Goal: Task Accomplishment & Management: Use online tool/utility

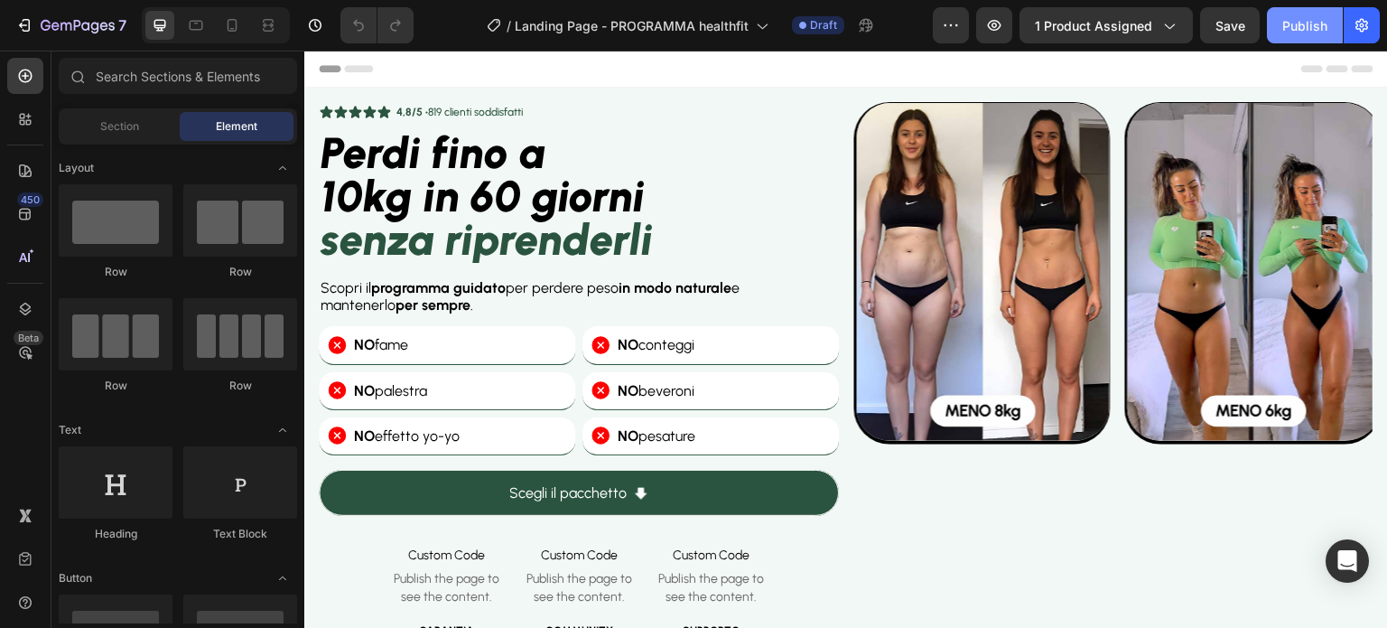
click at [1305, 21] on div "Publish" at bounding box center [1304, 25] width 45 height 19
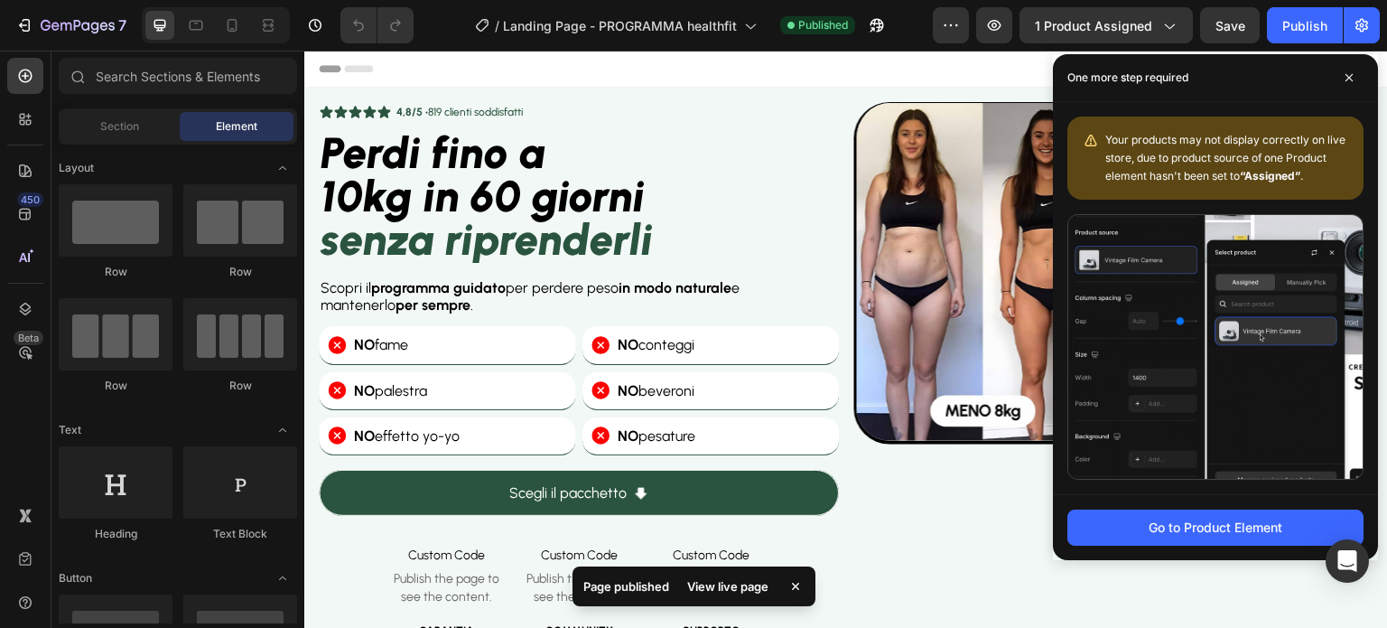
click at [803, 79] on div "Header" at bounding box center [846, 69] width 1055 height 36
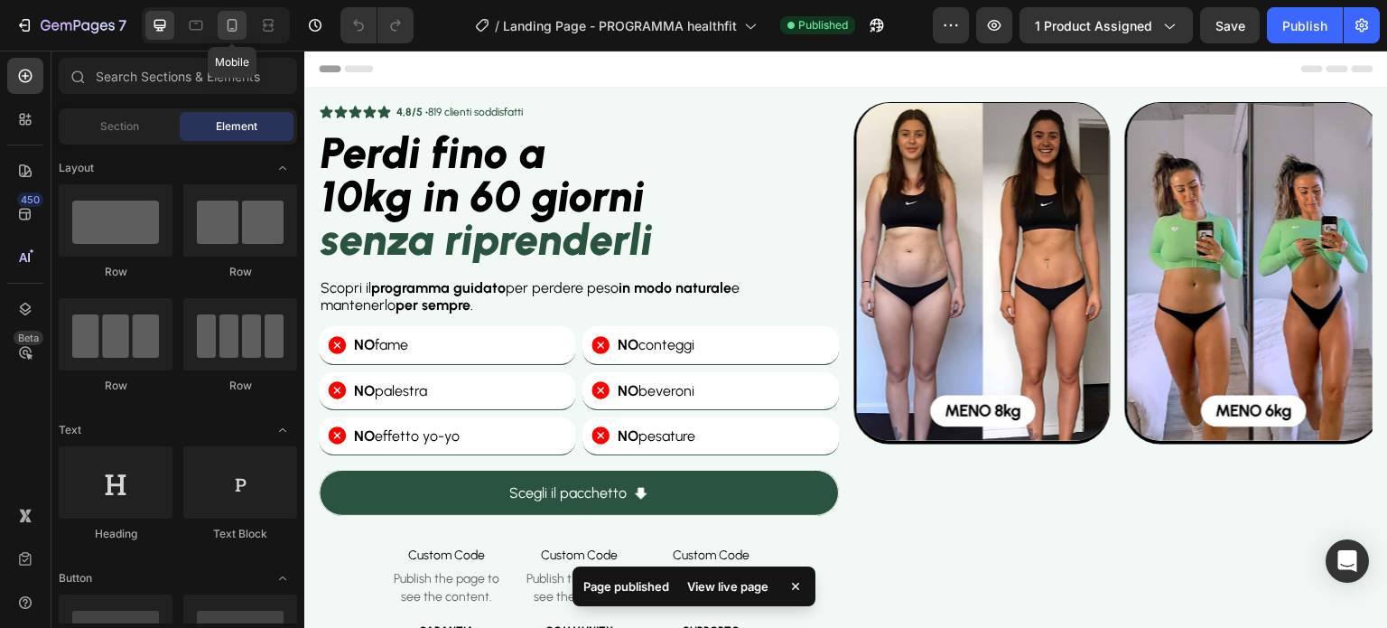
click at [239, 24] on icon at bounding box center [232, 25] width 18 height 18
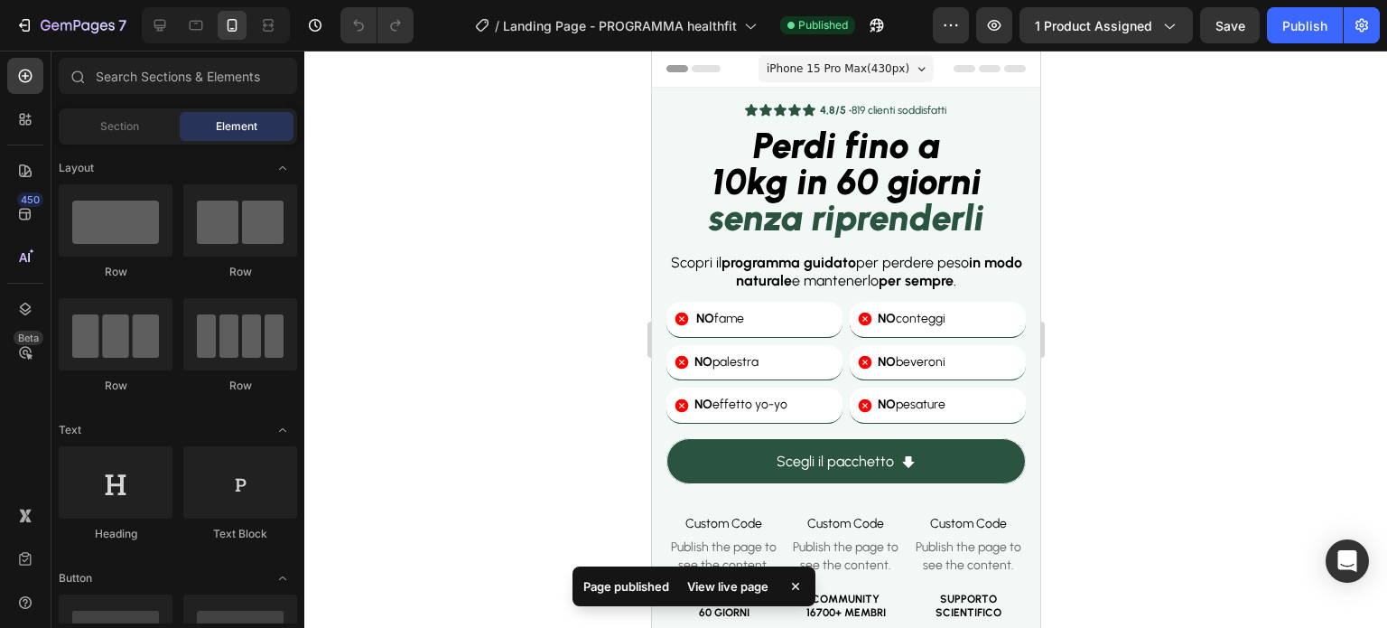
click at [430, 191] on div at bounding box center [845, 339] width 1083 height 577
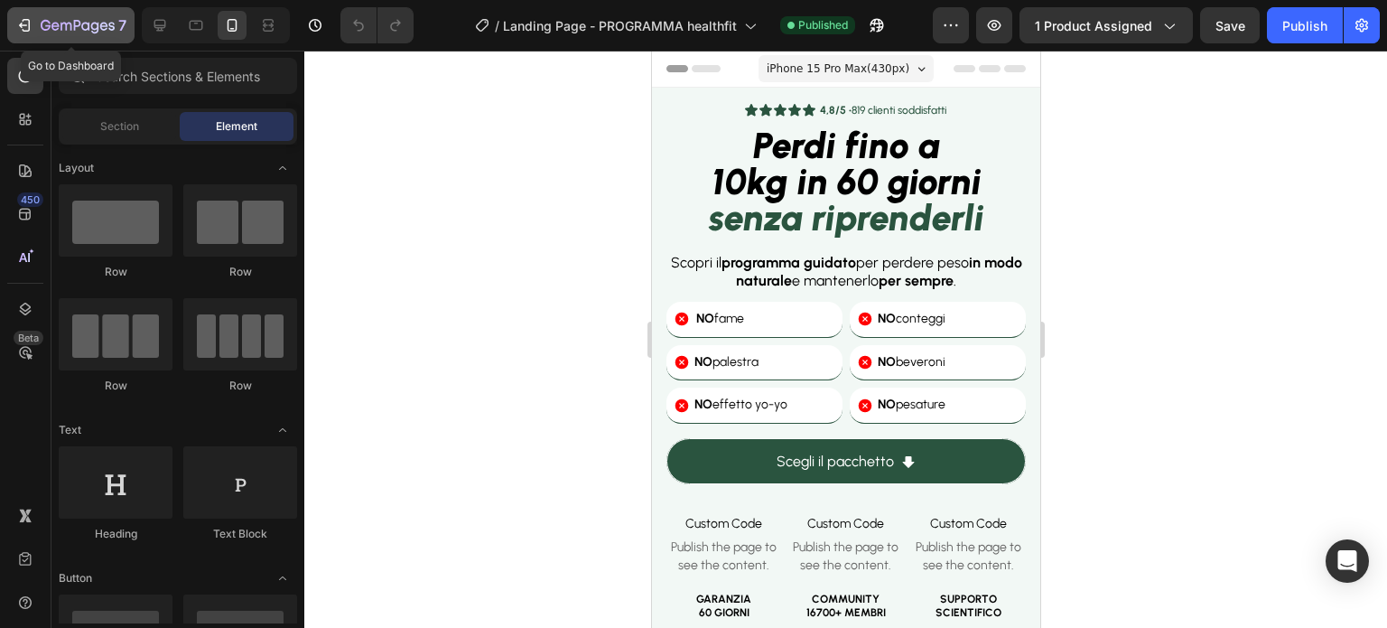
click at [26, 28] on icon "button" at bounding box center [24, 25] width 18 height 18
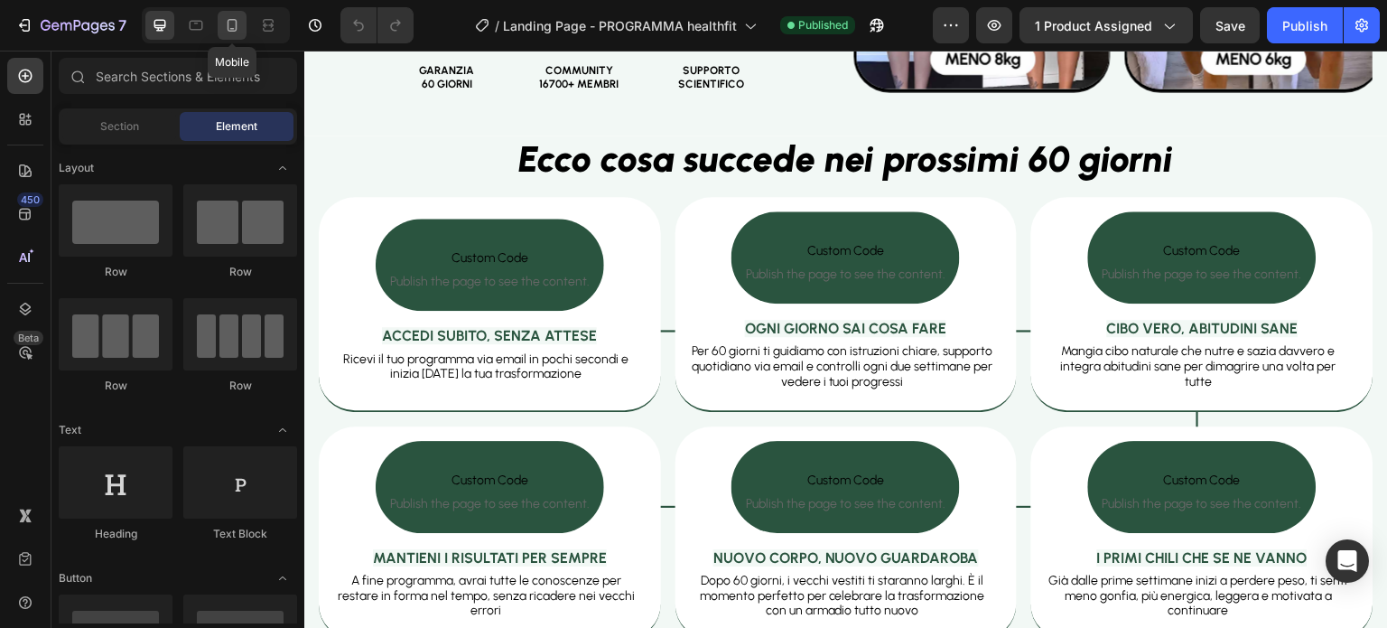
click at [233, 19] on icon at bounding box center [233, 25] width 10 height 13
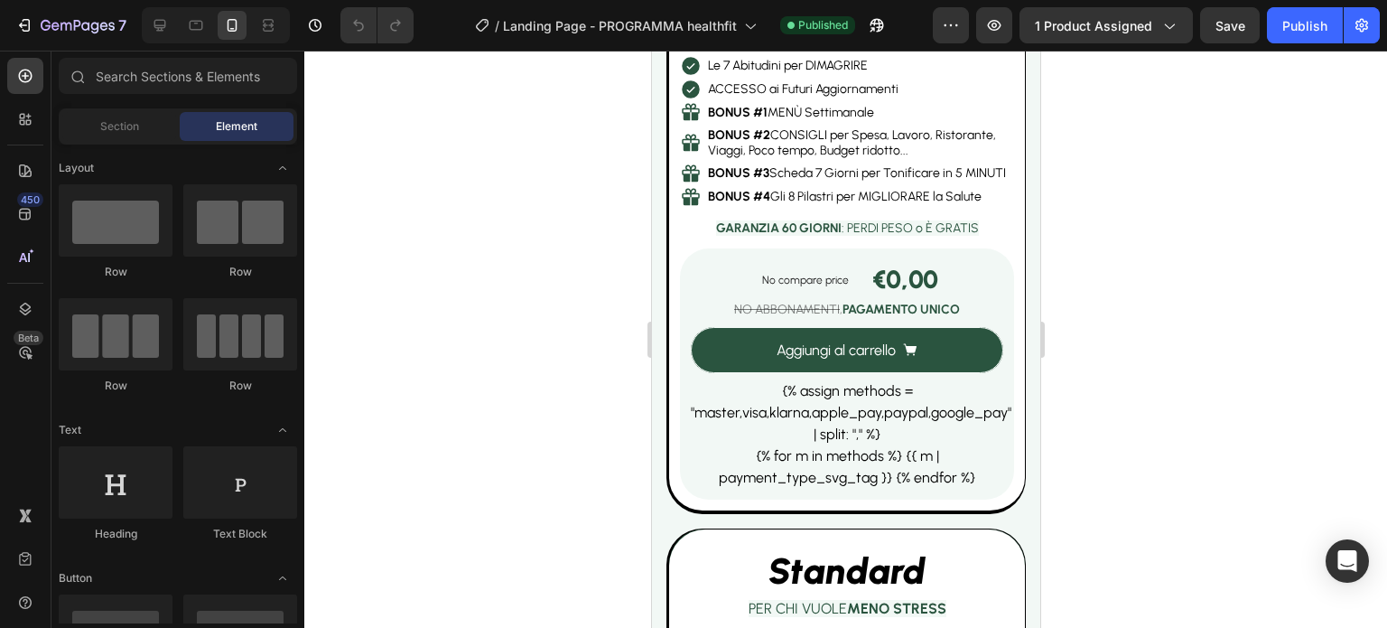
scroll to position [5583, 0]
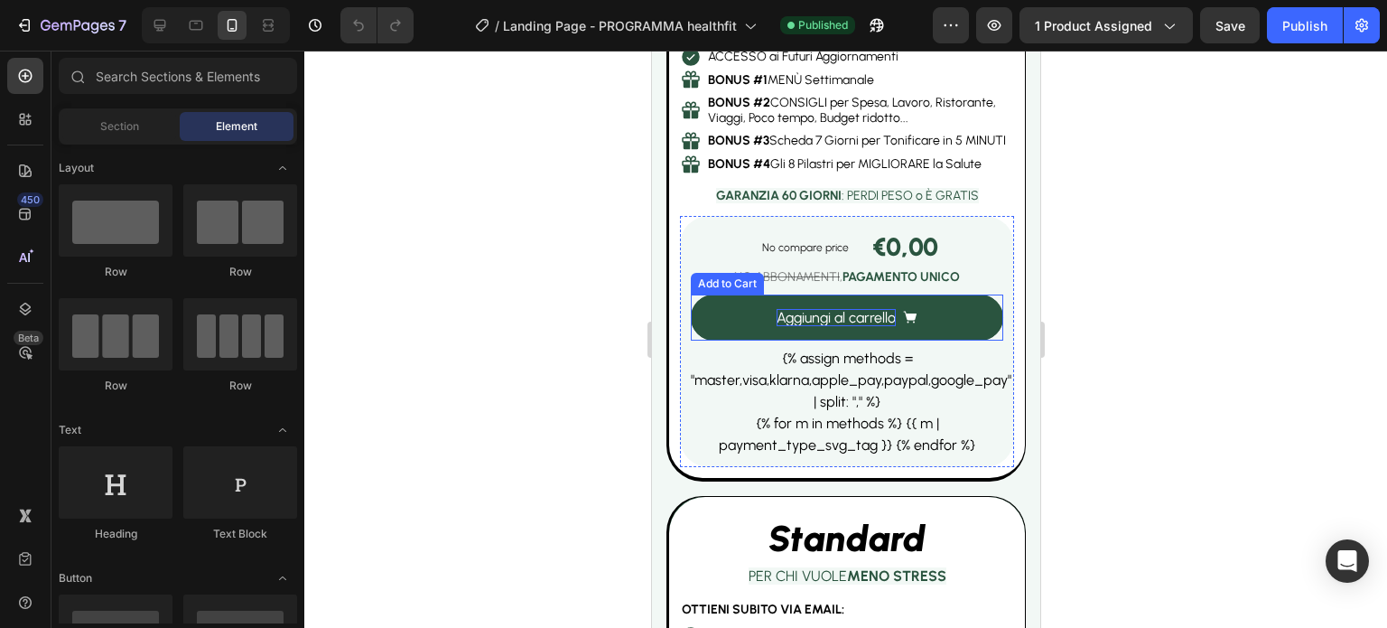
click at [776, 316] on div "Aggiungi al carrello" at bounding box center [835, 317] width 119 height 17
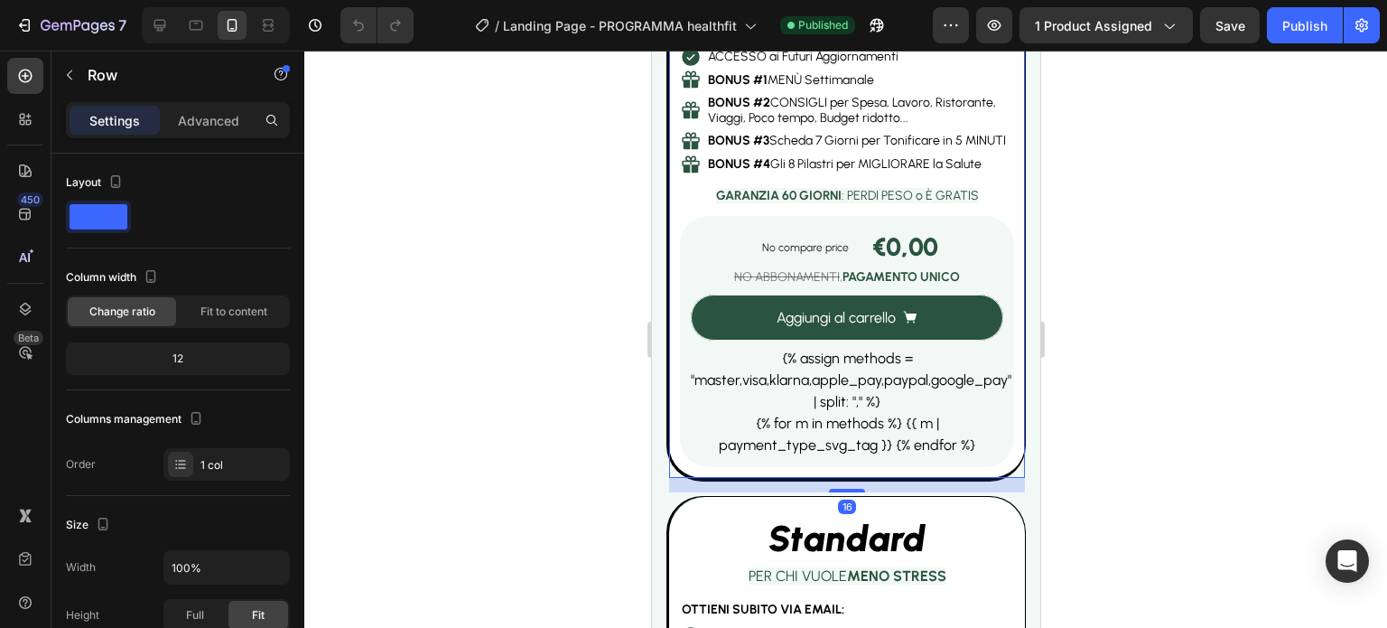
scroll to position [527, 0]
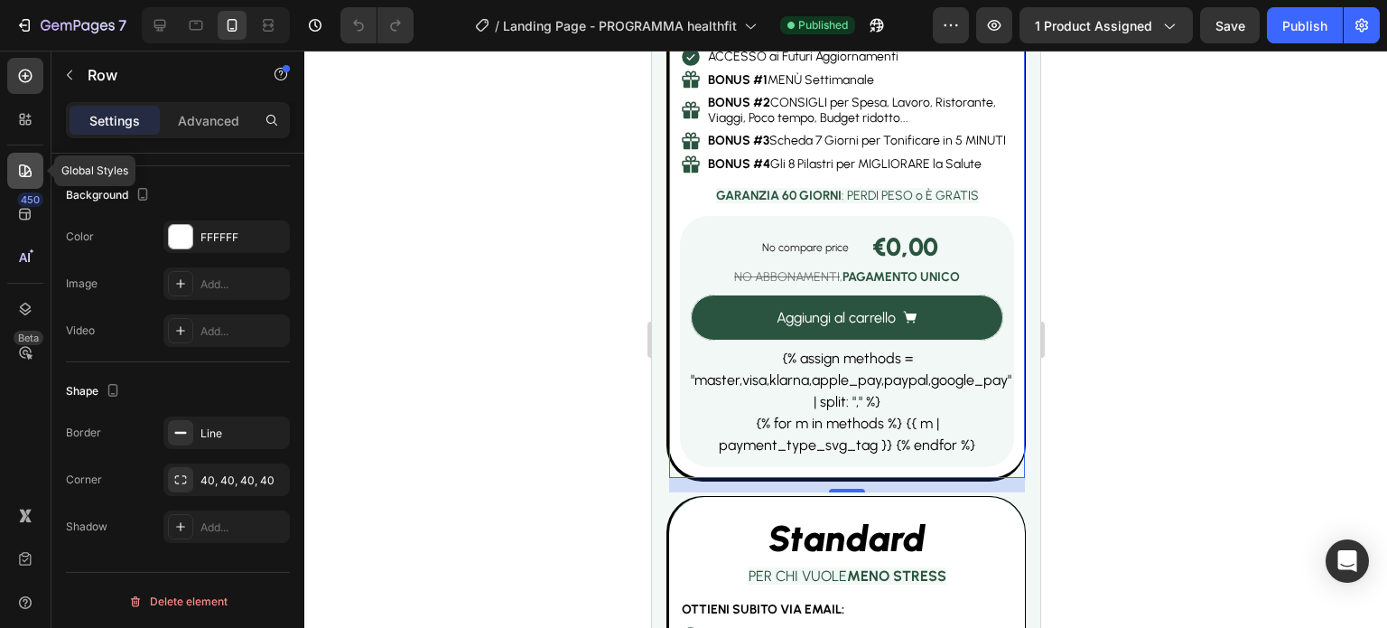
click at [33, 173] on icon at bounding box center [25, 171] width 18 height 18
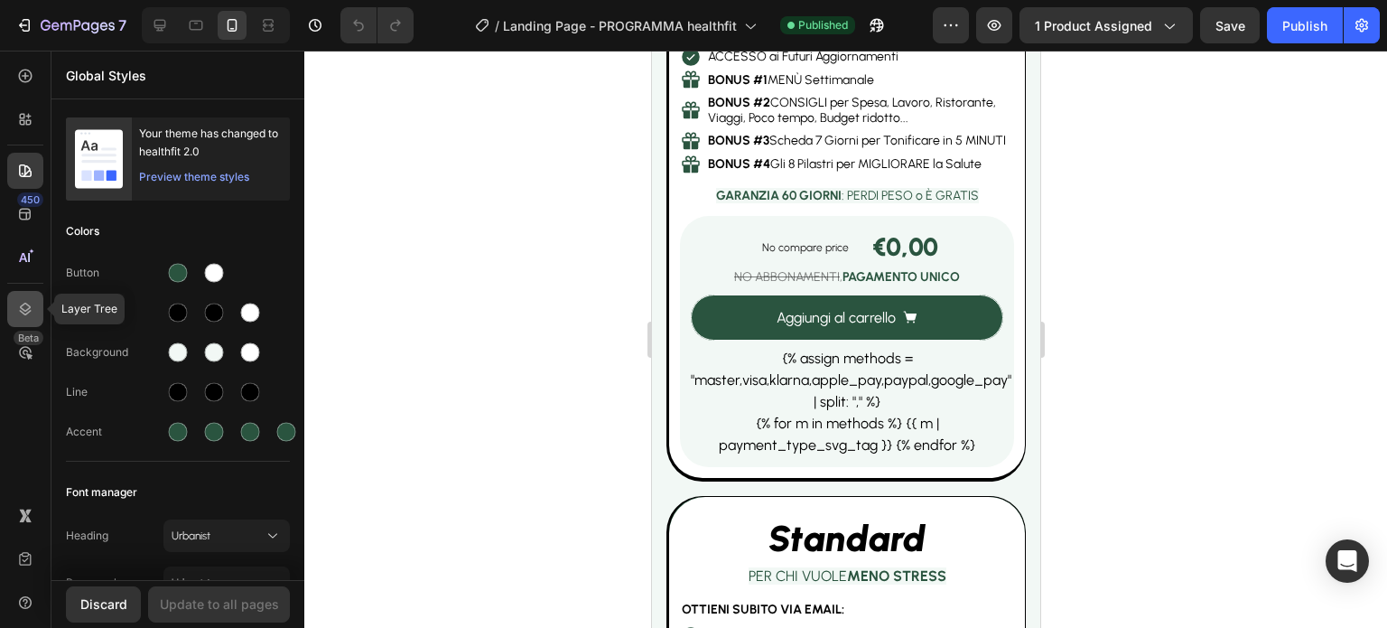
click at [29, 300] on icon at bounding box center [25, 309] width 18 height 18
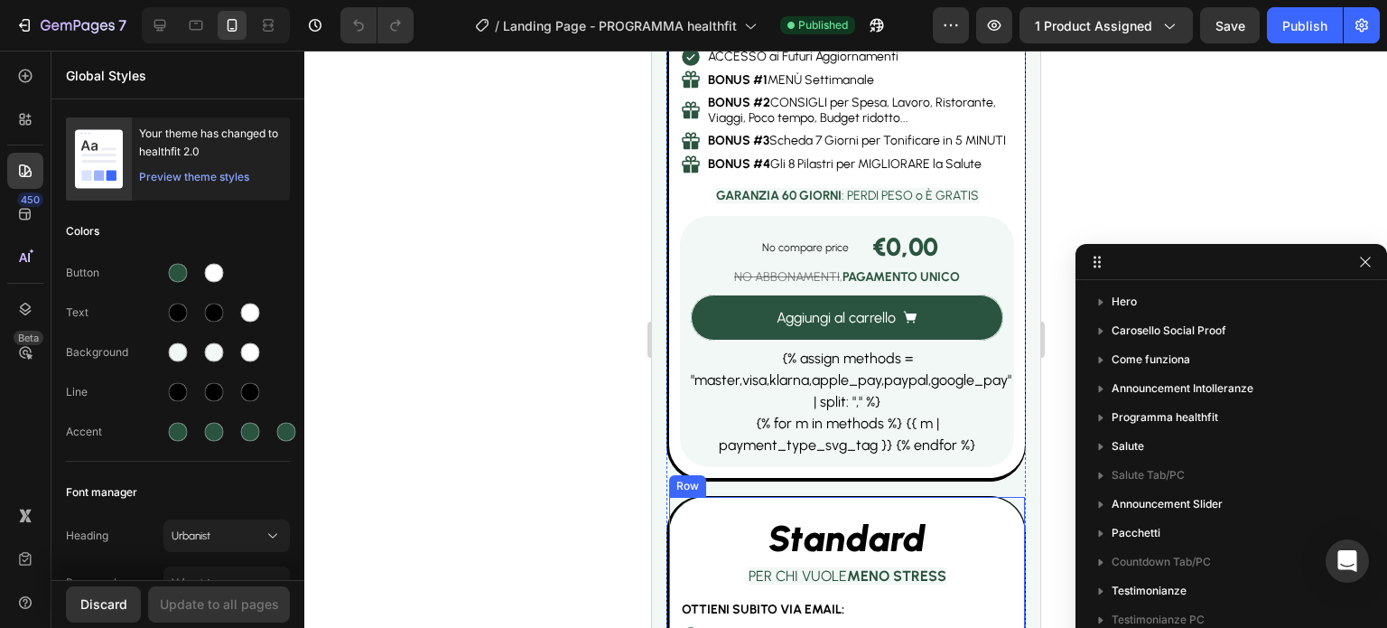
drag, startPoint x: 1201, startPoint y: 527, endPoint x: 1279, endPoint y: 210, distance: 326.4
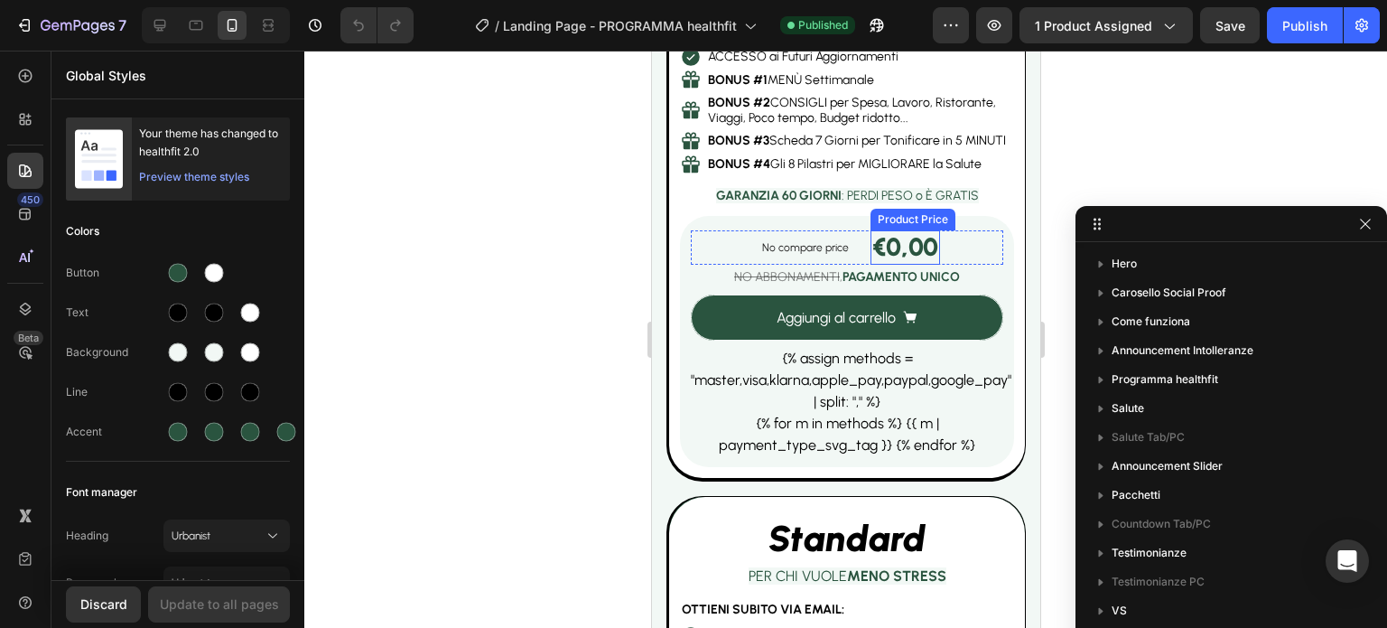
click at [911, 247] on div "€0,00" at bounding box center [905, 247] width 70 height 34
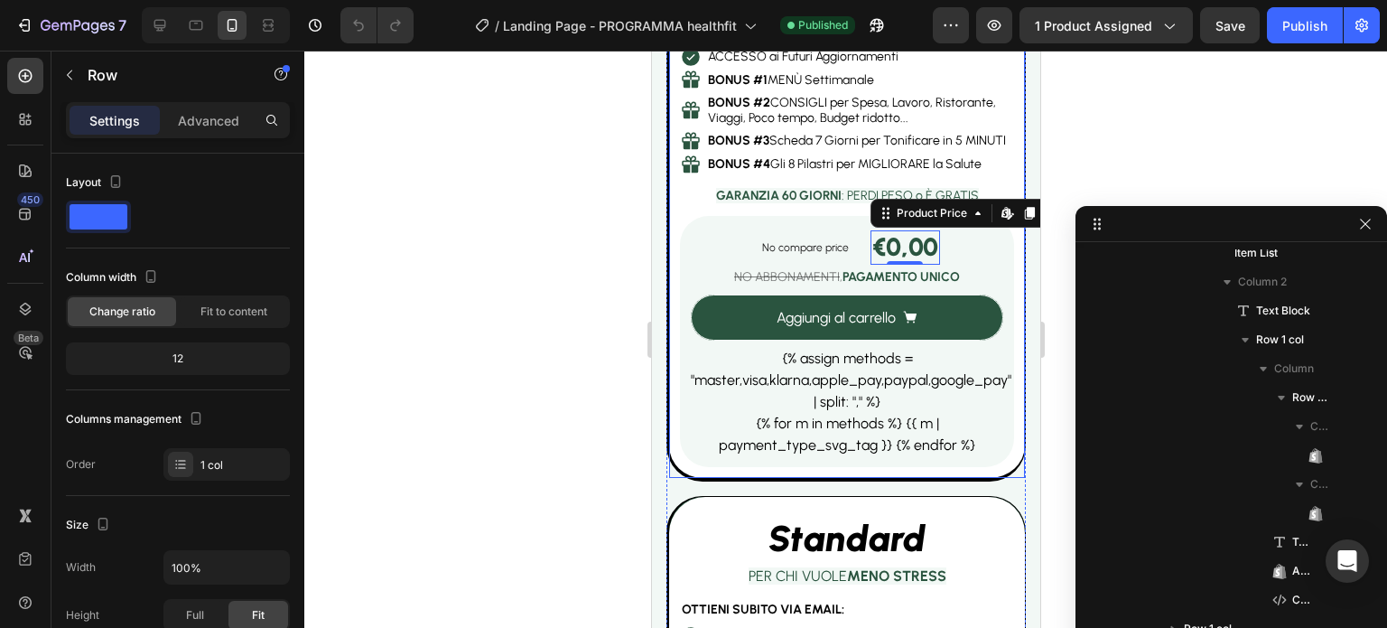
scroll to position [229, 0]
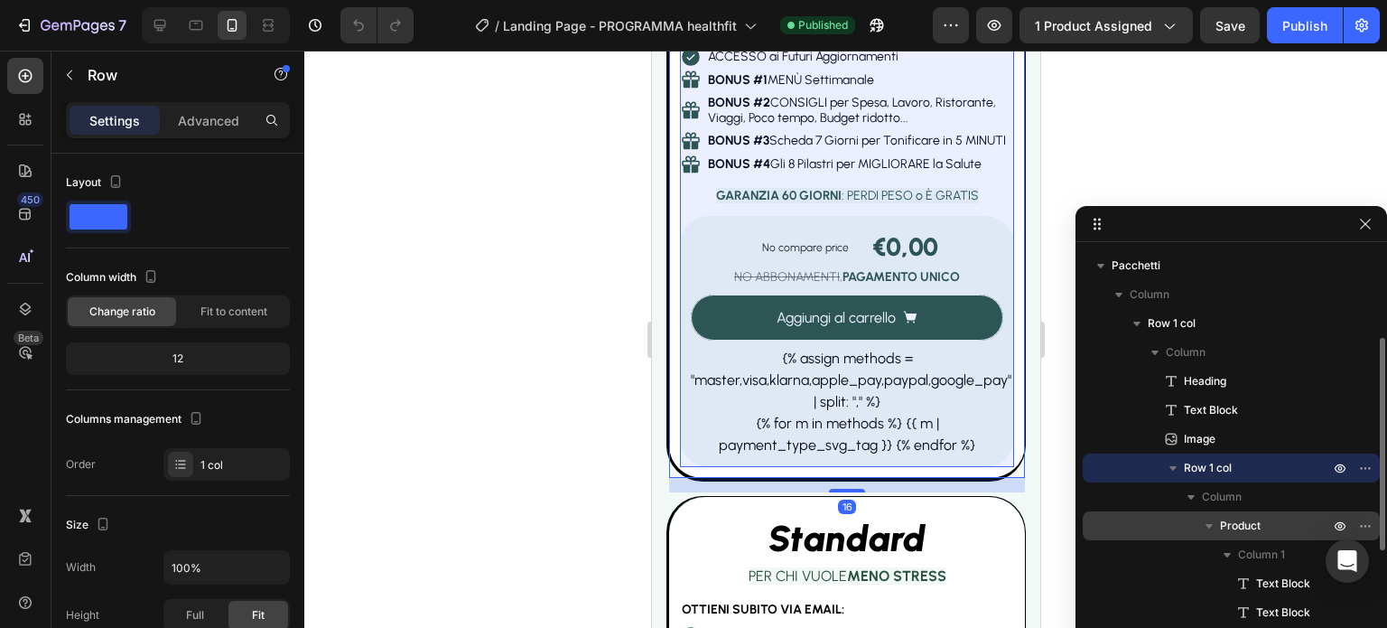
click at [1256, 518] on span "Product" at bounding box center [1240, 526] width 41 height 18
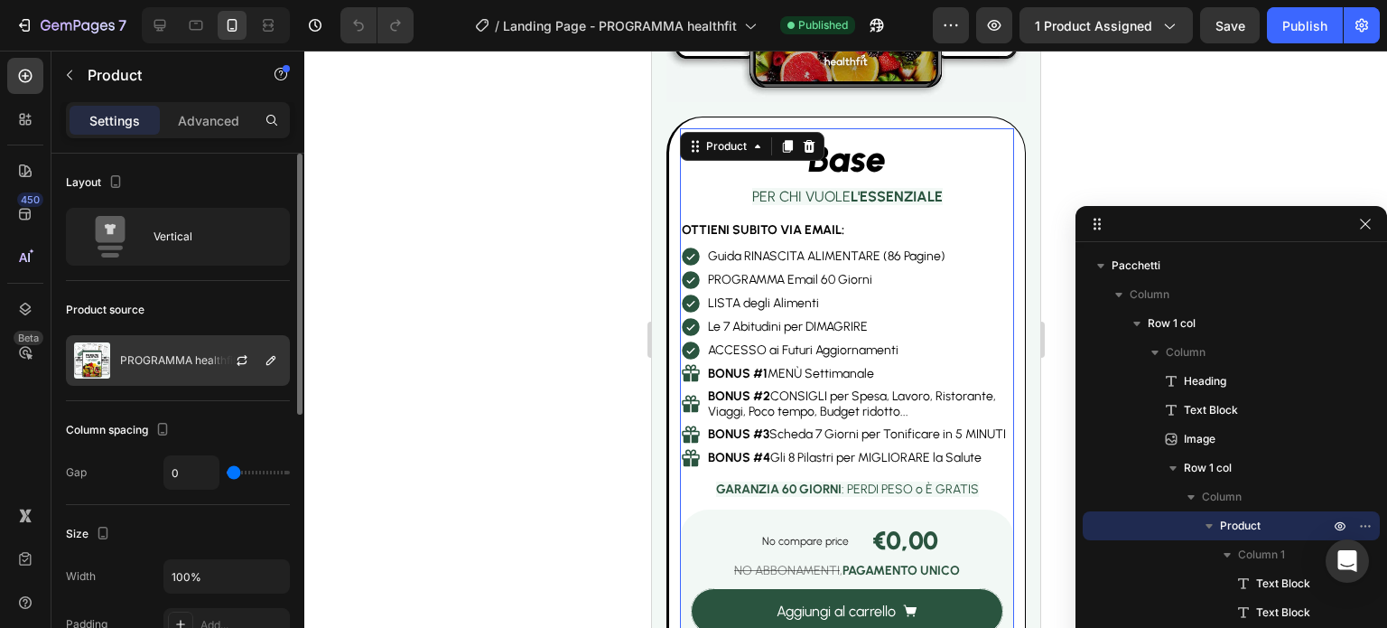
scroll to position [591, 0]
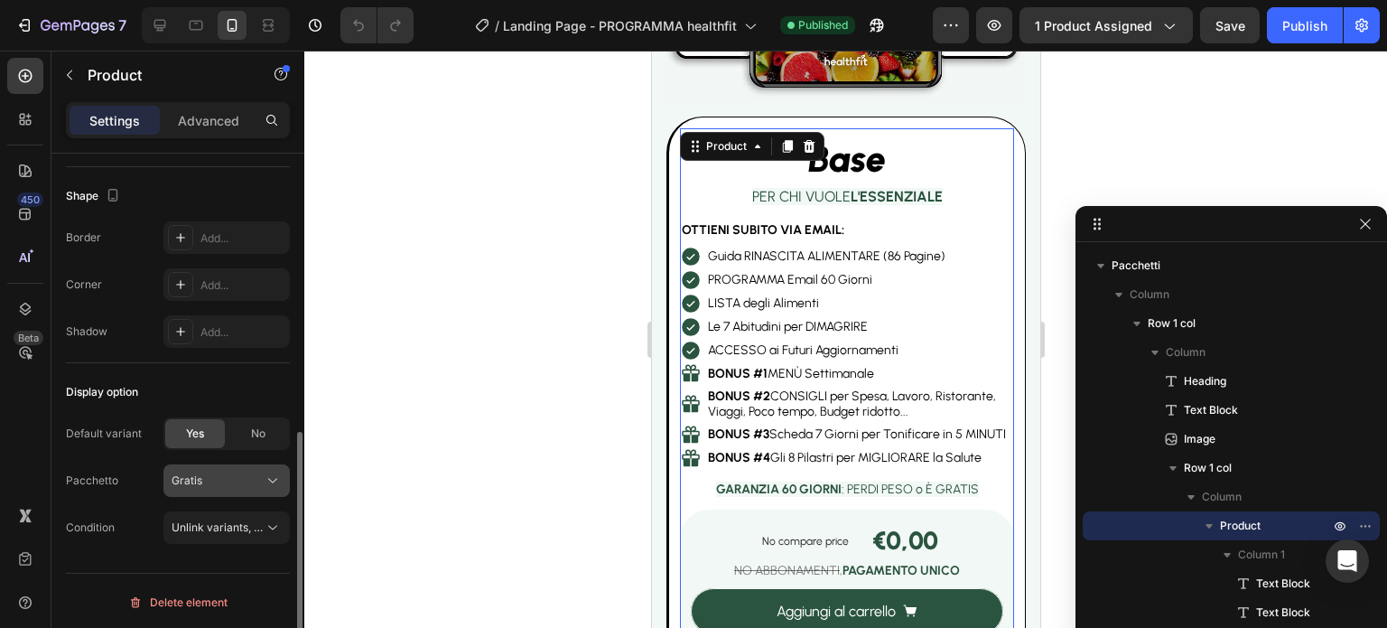
click at [261, 490] on button "Gratis" at bounding box center [226, 480] width 126 height 33
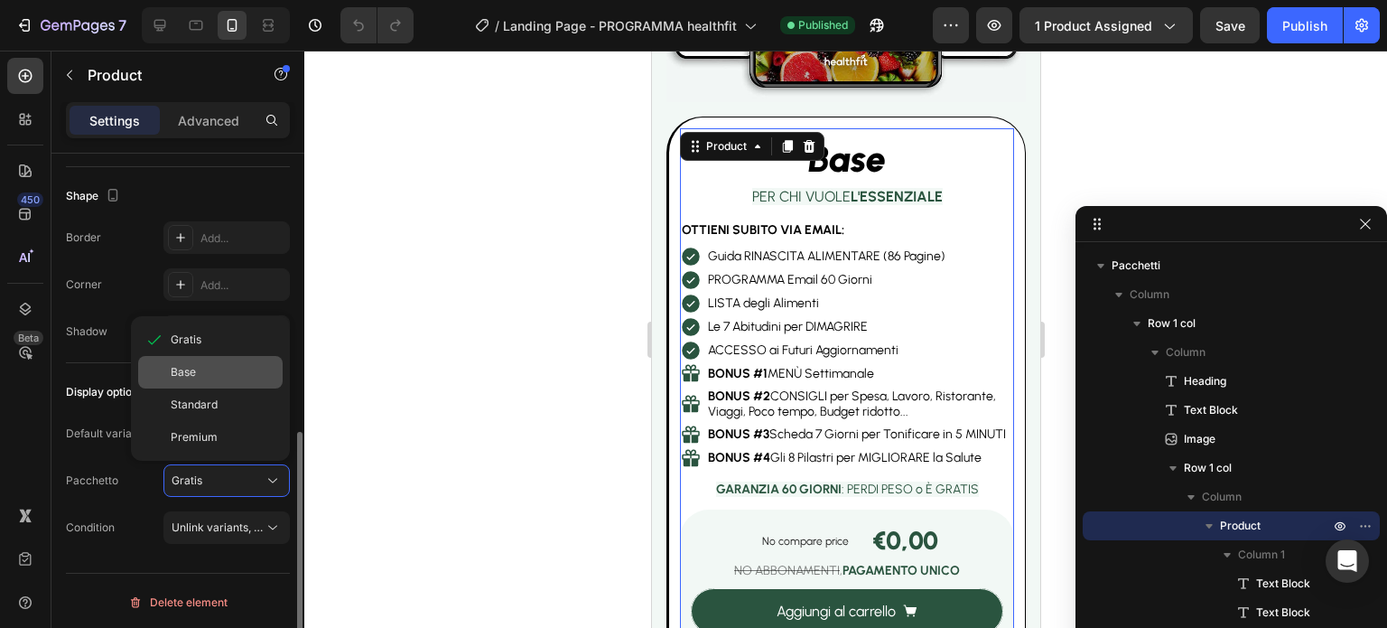
click at [192, 364] on span "Base" at bounding box center [183, 372] width 25 height 16
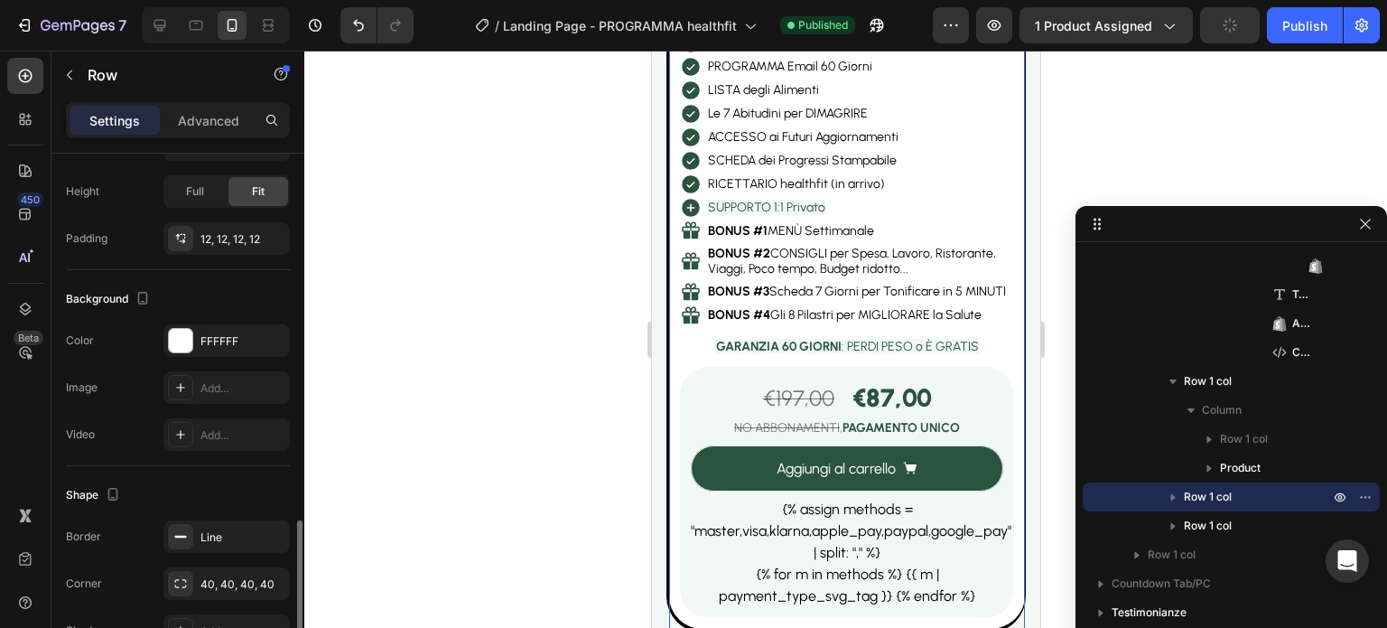
scroll to position [527, 0]
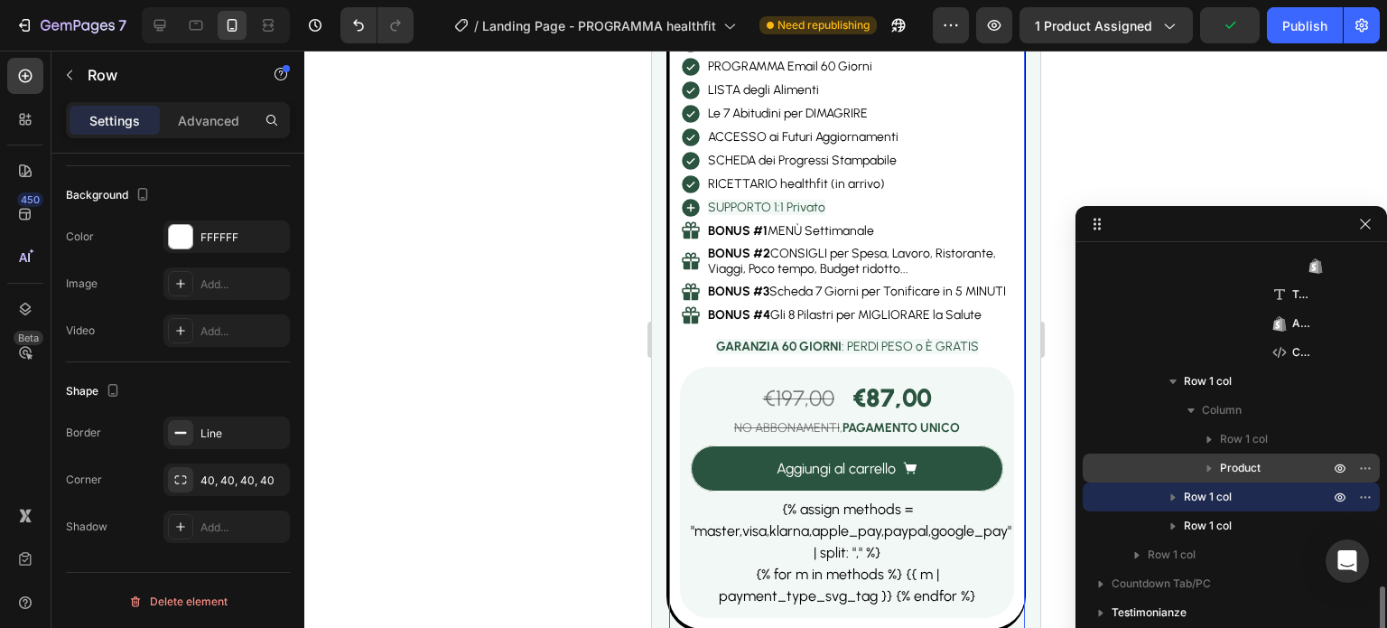
click at [1208, 462] on icon "button" at bounding box center [1209, 468] width 18 height 18
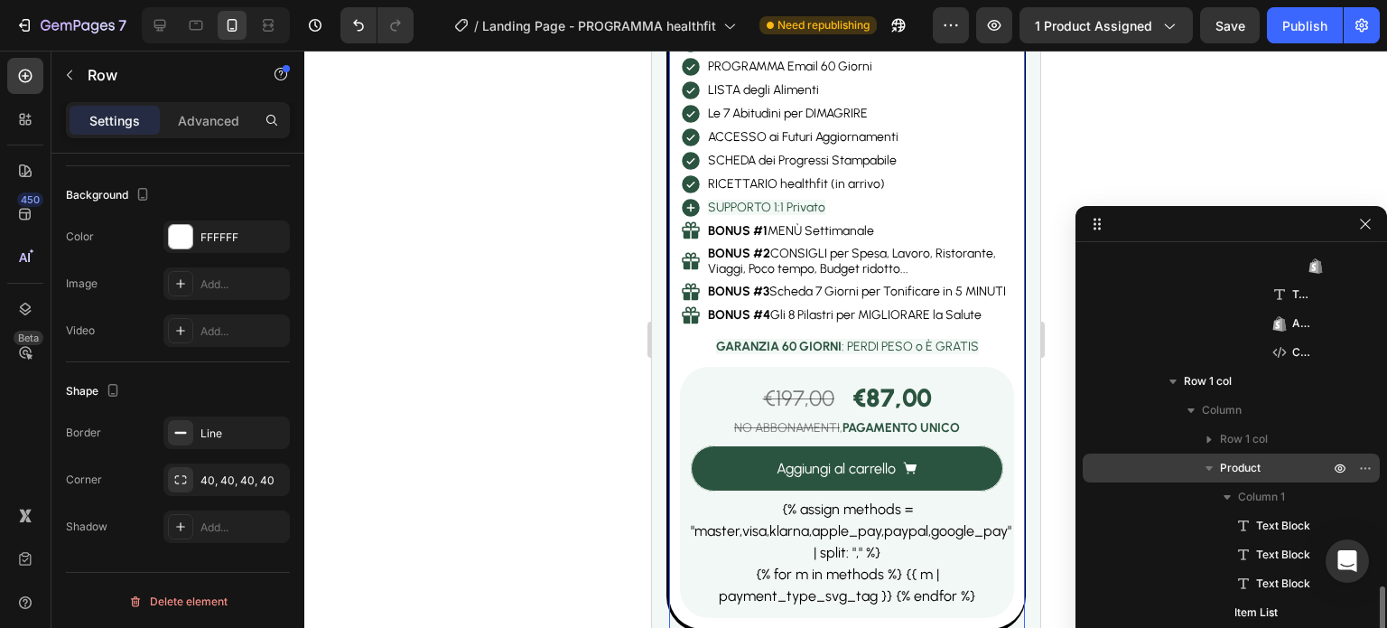
click at [1261, 466] on span "Product" at bounding box center [1240, 468] width 41 height 18
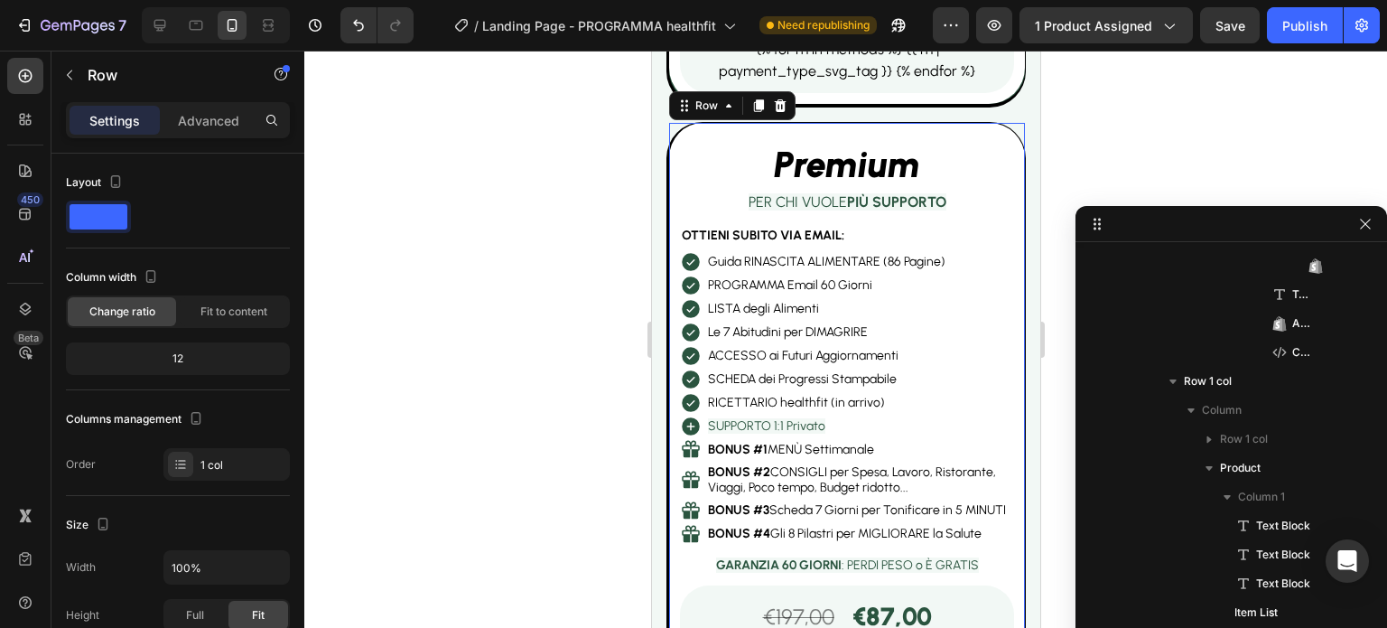
scroll to position [1241, 0]
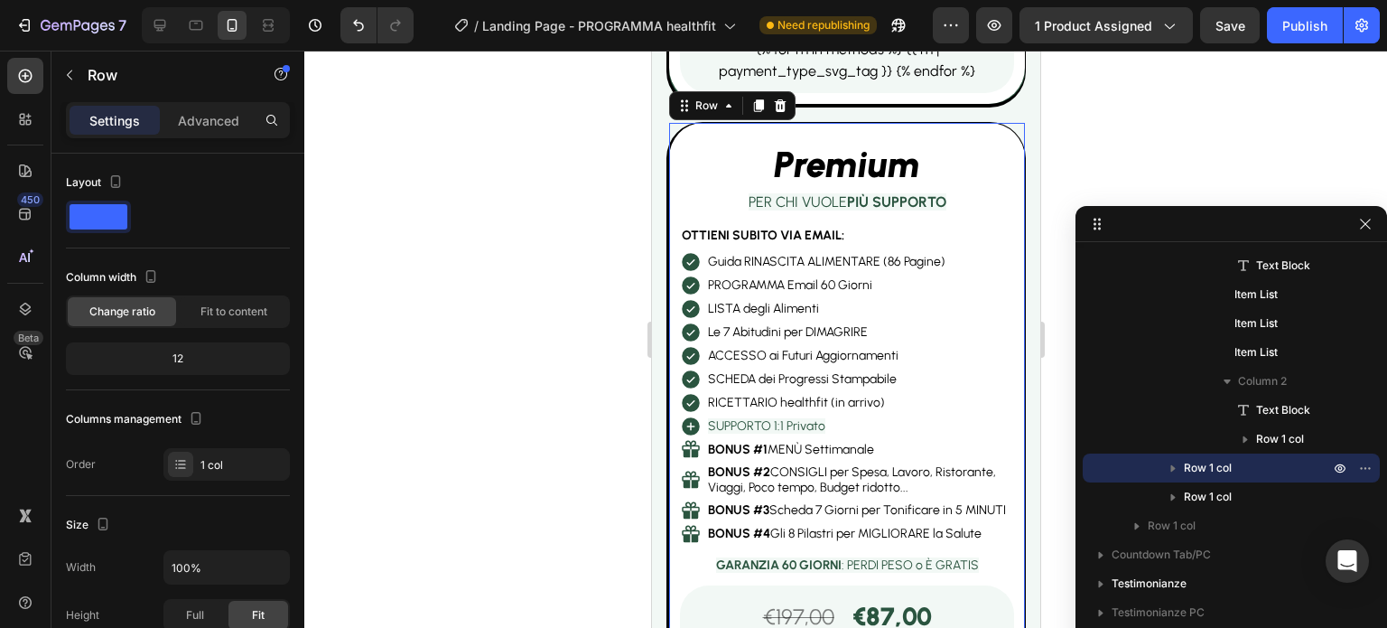
click at [1171, 465] on icon "button" at bounding box center [1173, 468] width 5 height 7
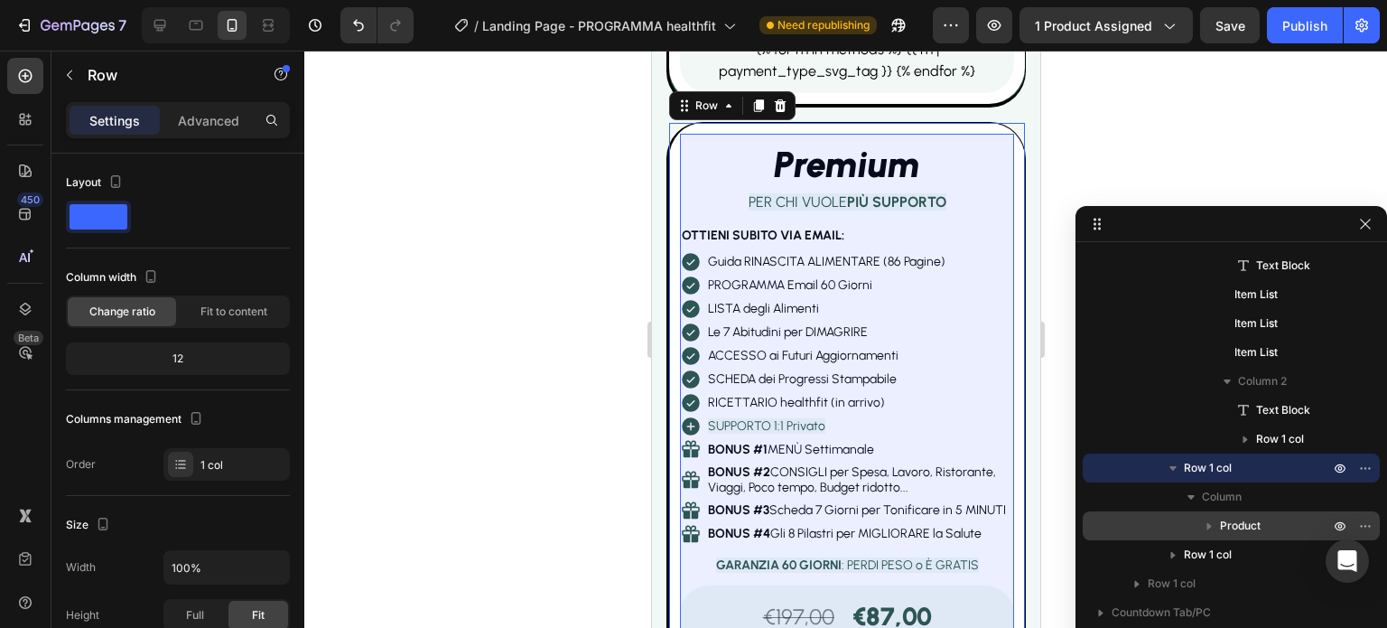
click at [1275, 536] on div "Product" at bounding box center [1231, 525] width 283 height 29
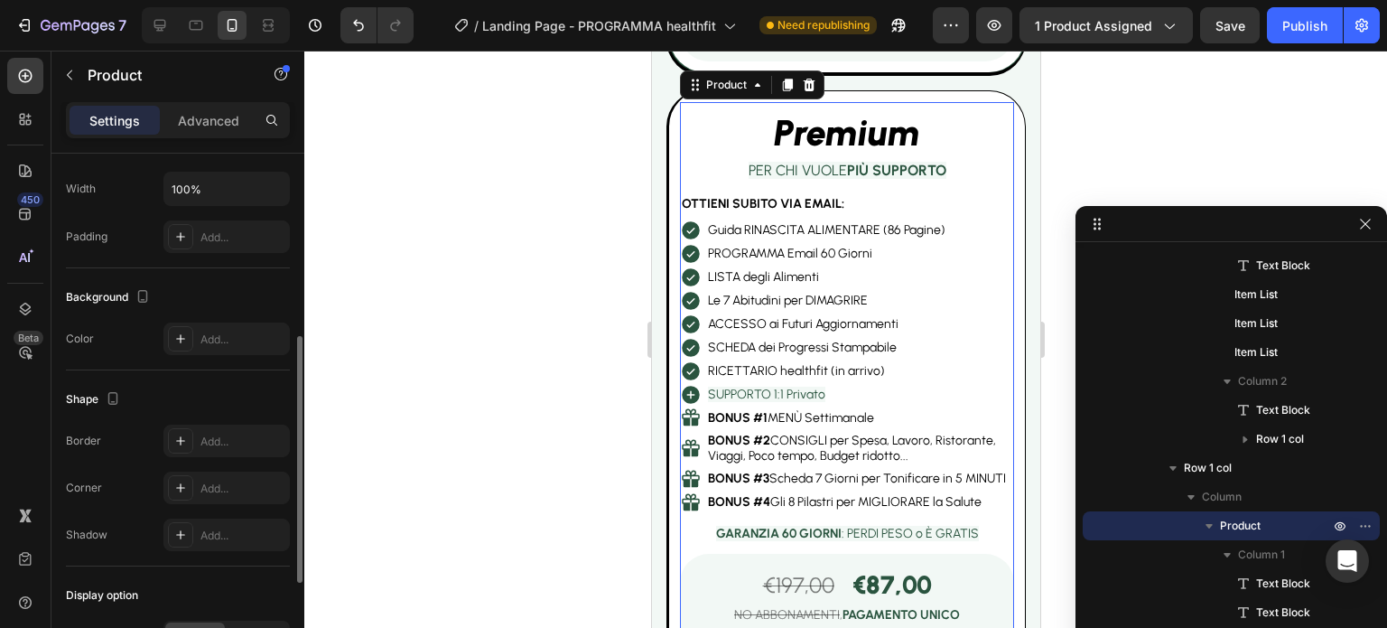
scroll to position [591, 0]
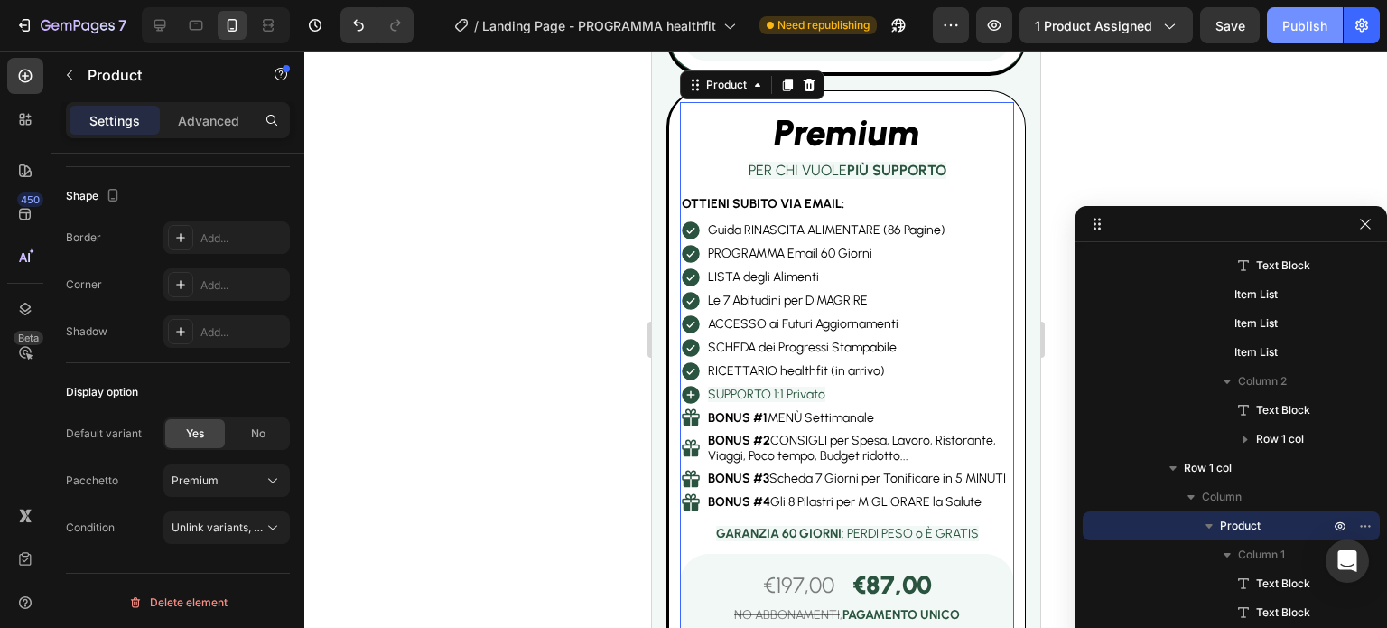
click at [1321, 35] on button "Publish" at bounding box center [1305, 25] width 76 height 36
click at [1224, 88] on div at bounding box center [845, 339] width 1083 height 577
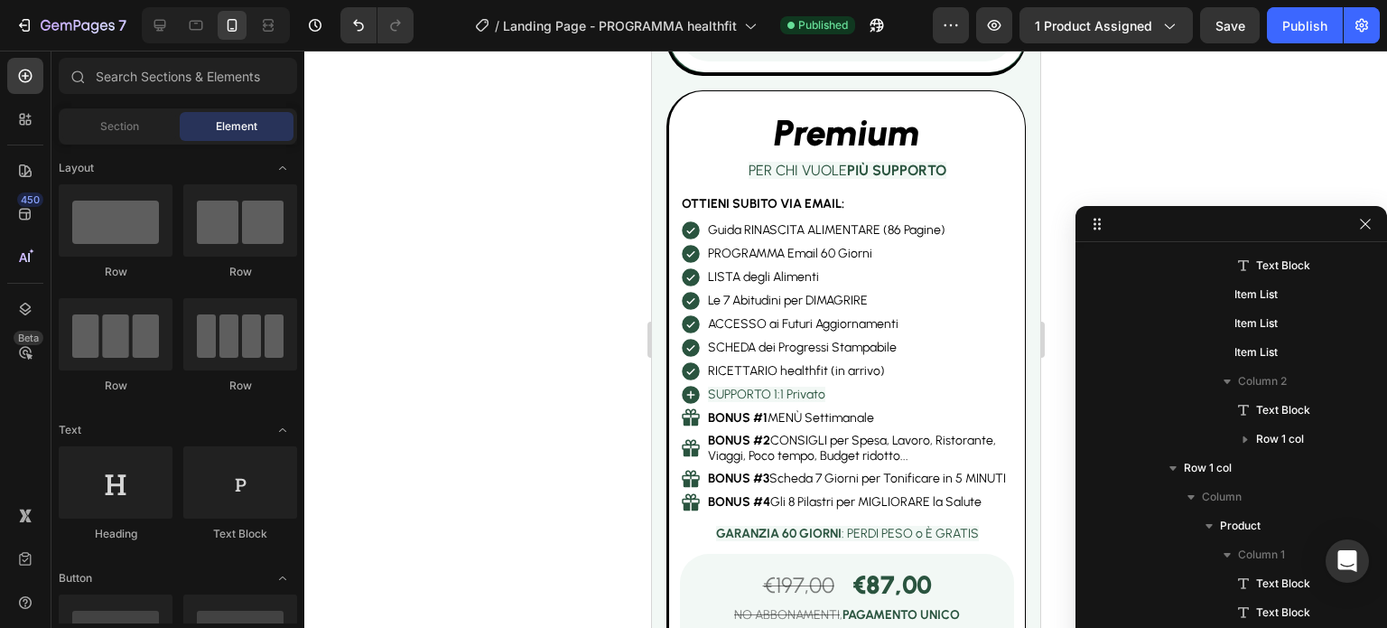
click at [477, 140] on div at bounding box center [845, 339] width 1083 height 577
click at [25, 21] on icon "button" at bounding box center [24, 25] width 18 height 18
